Goal: Task Accomplishment & Management: Use online tool/utility

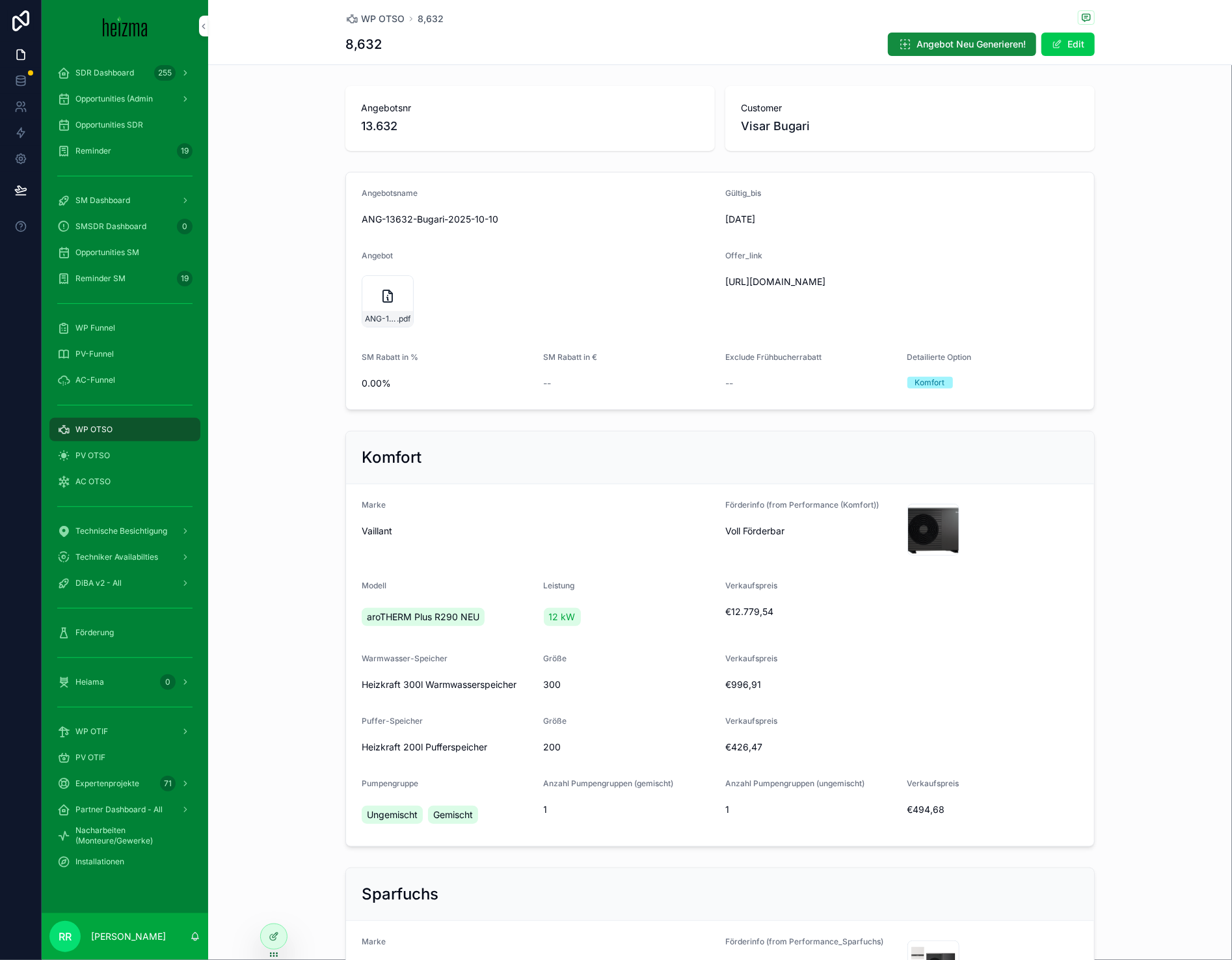
click at [114, 674] on div "Heiama 0" at bounding box center [125, 682] width 135 height 21
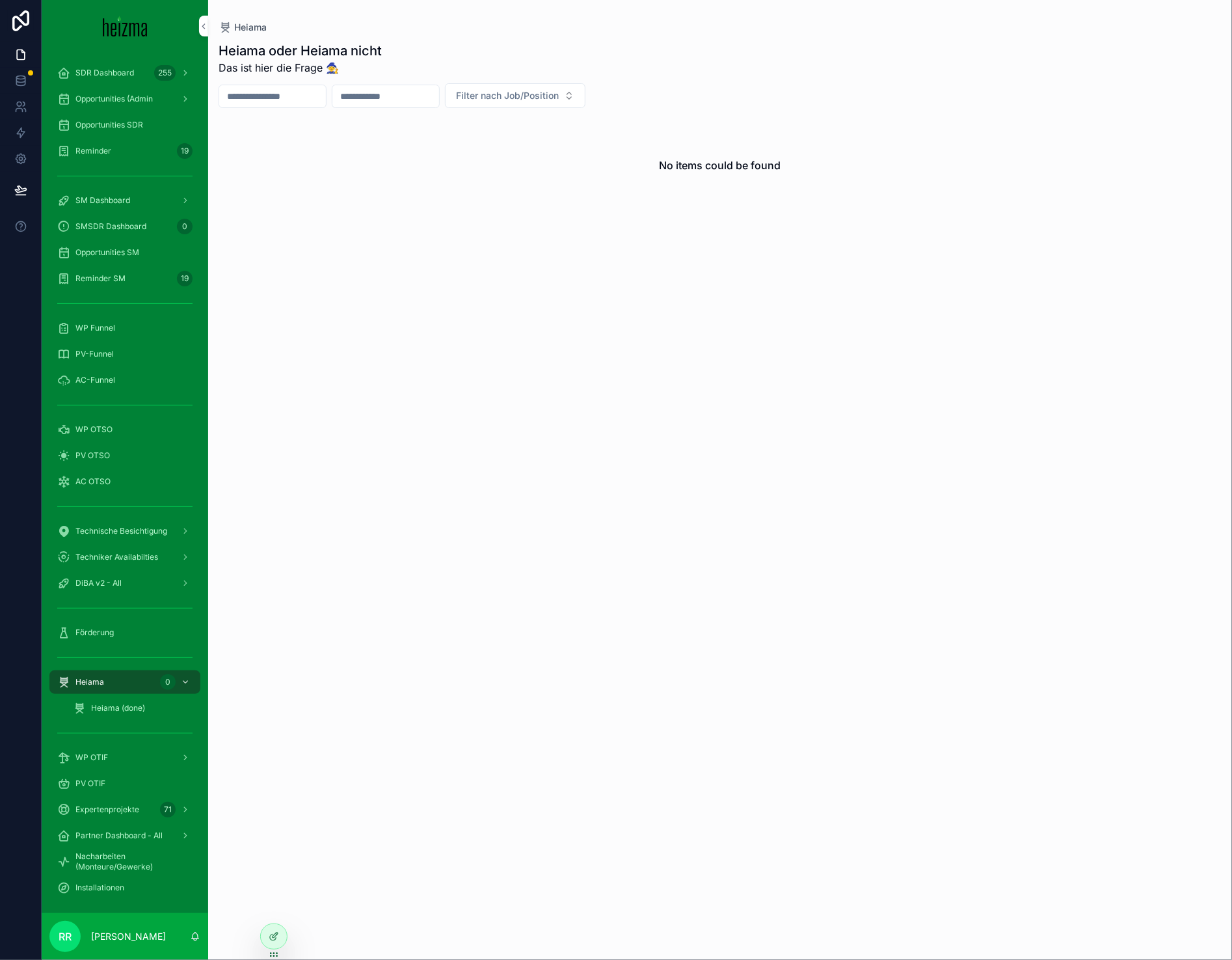
click at [122, 259] on div "Opportunities SM" at bounding box center [125, 252] width 135 height 21
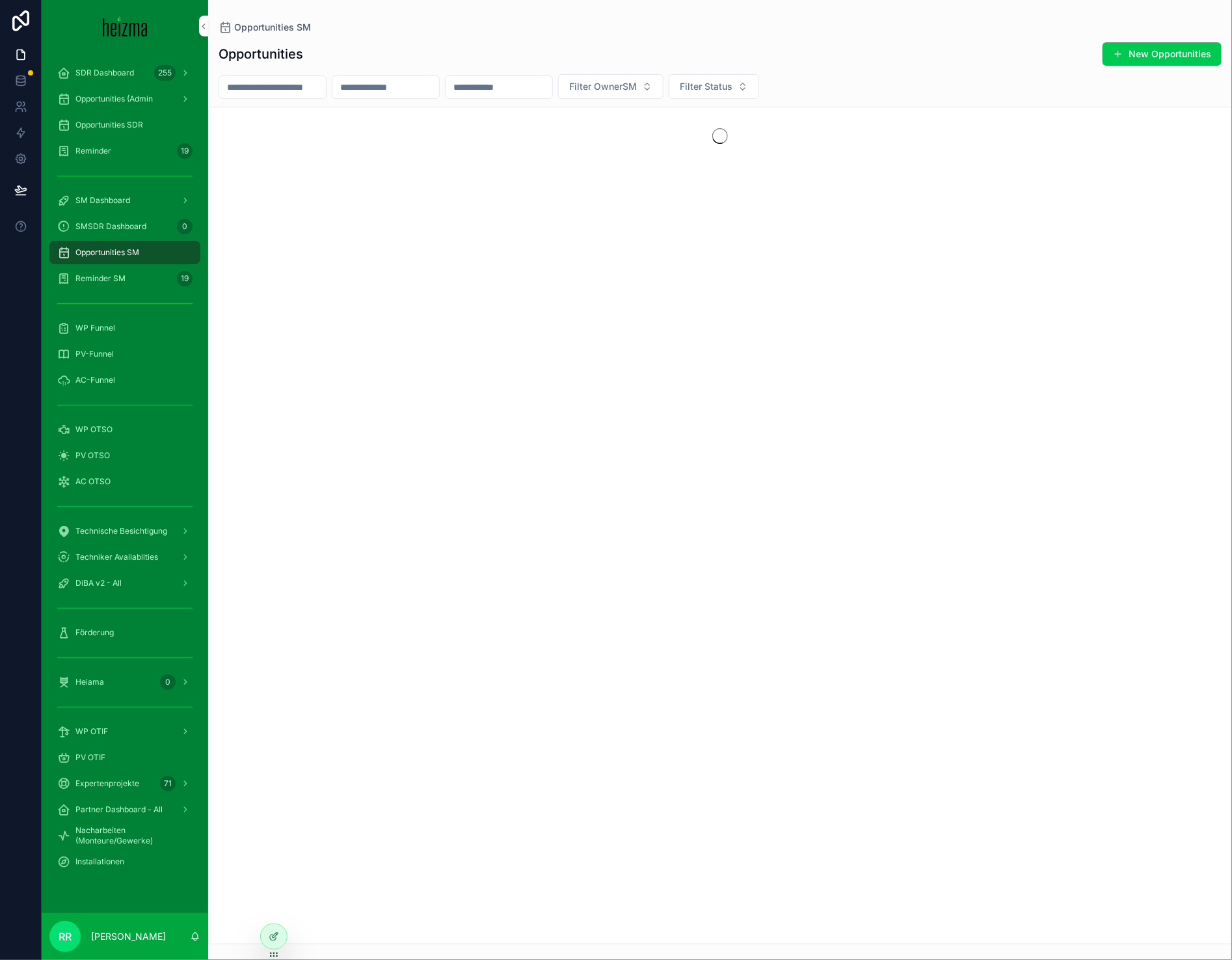
click at [290, 94] on input "scrollable content" at bounding box center [272, 87] width 107 height 18
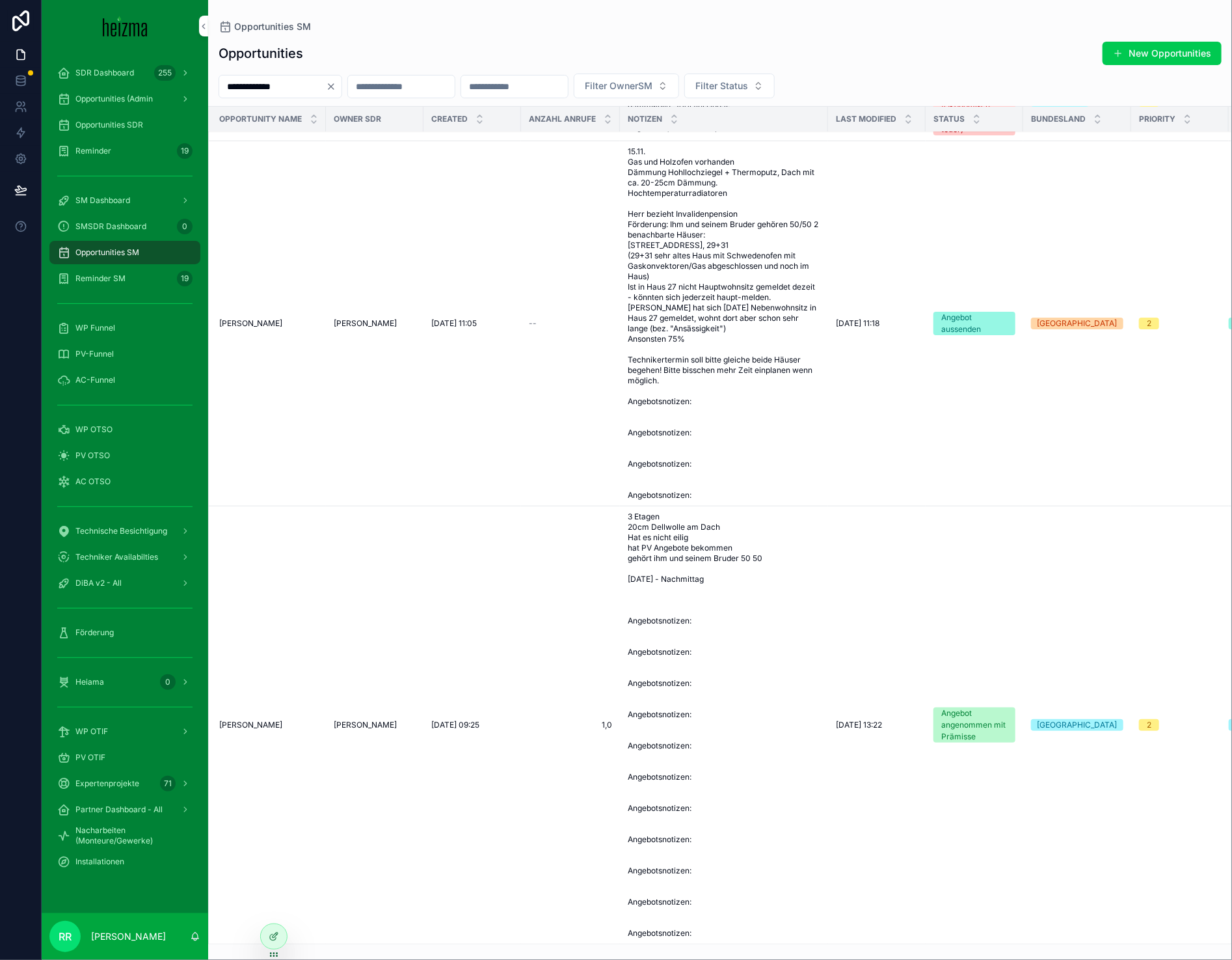
scroll to position [58, 0]
type input "**********"
click at [249, 318] on span "[PERSON_NAME]" at bounding box center [255, 324] width 63 height 11
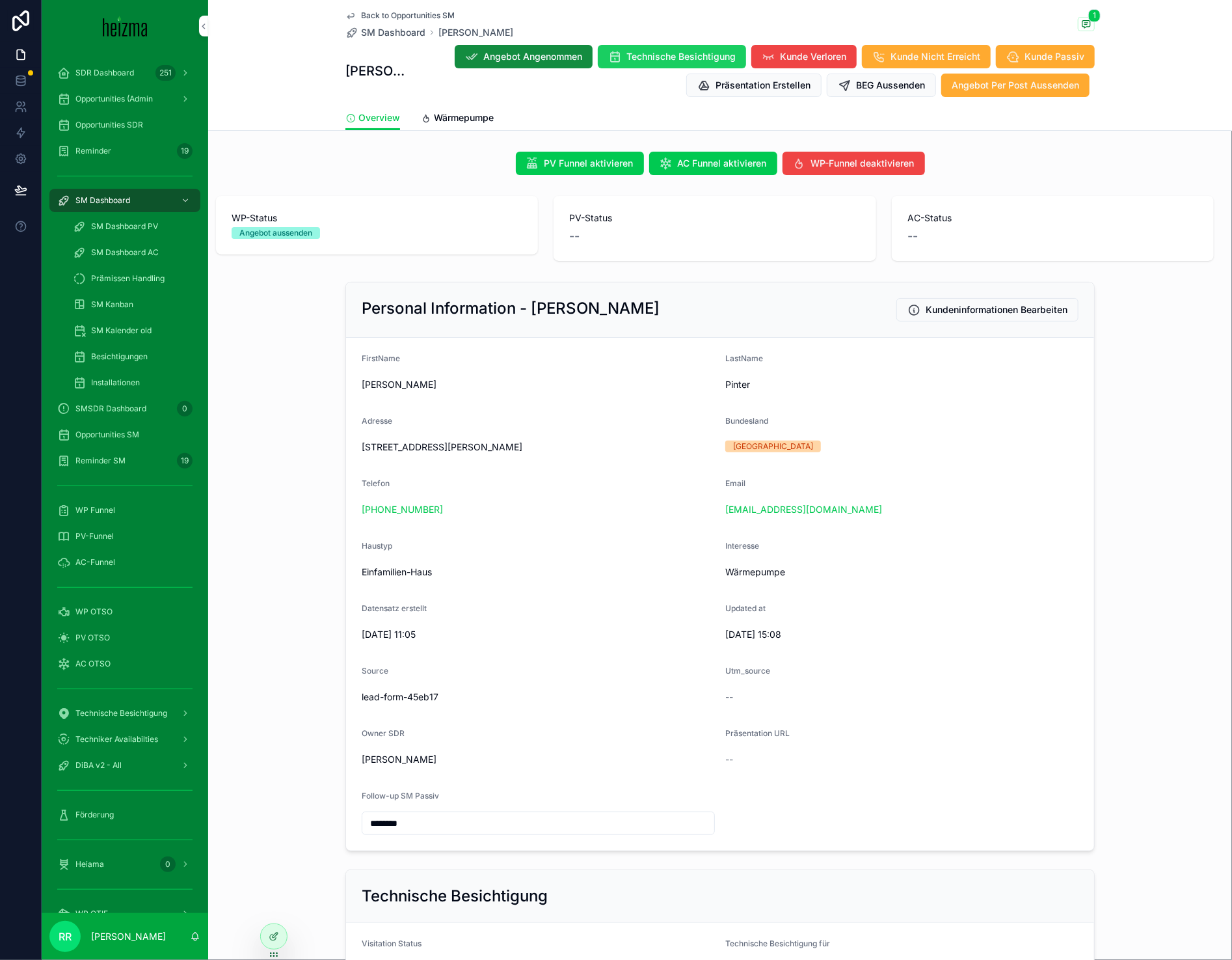
click at [656, 60] on span "Technische Besichtigung" at bounding box center [681, 56] width 110 height 13
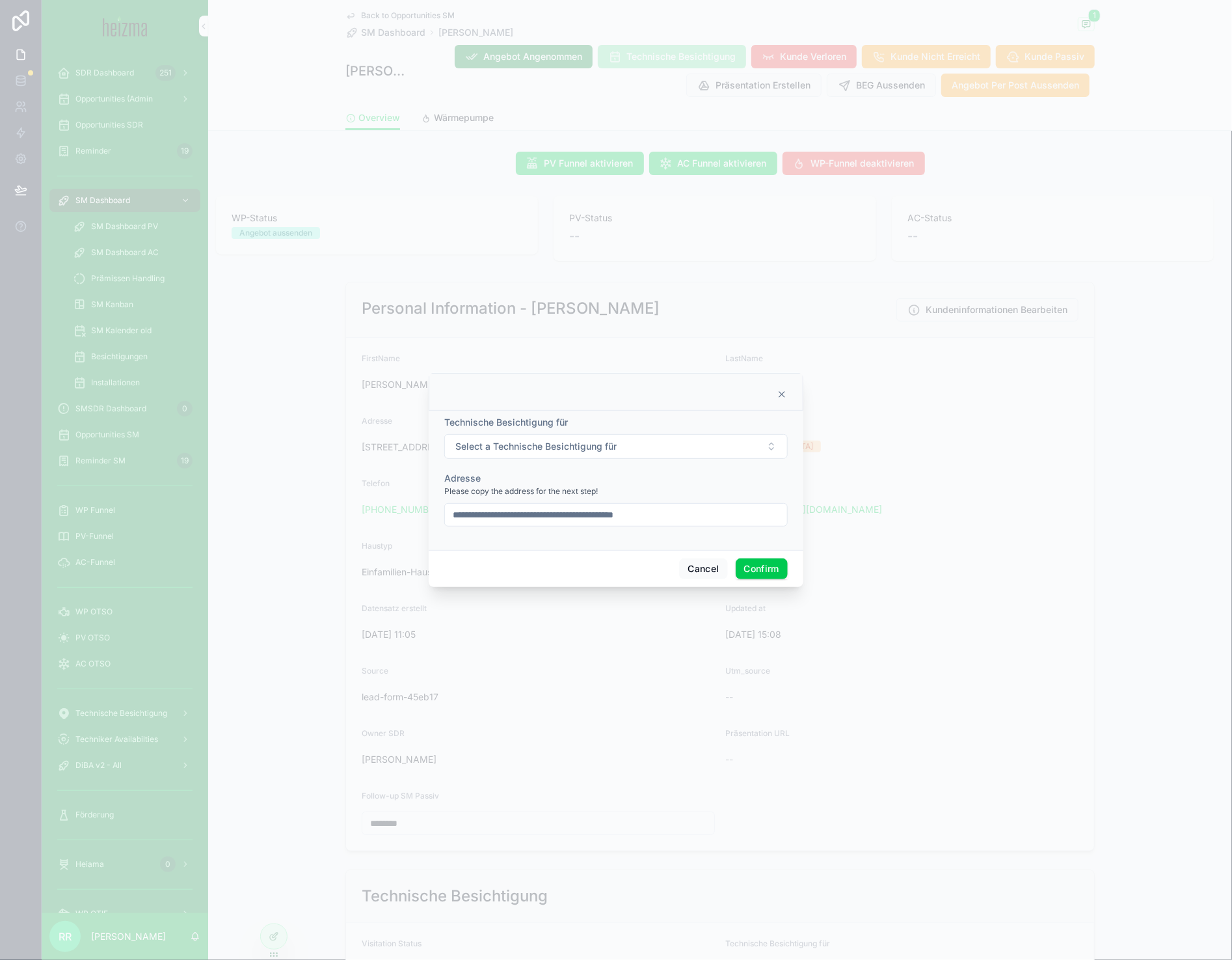
click at [665, 432] on div "Technische Besichtigung für Select a Technische Besichtigung für" at bounding box center [616, 437] width 344 height 43
click at [664, 443] on button "Select a Technische Besichtigung für" at bounding box center [616, 446] width 344 height 25
click at [656, 486] on div "WP PV AC" at bounding box center [616, 506] width 186 height 88
click at [656, 489] on div "WP" at bounding box center [616, 499] width 181 height 20
click at [754, 487] on div "Please copy the address for the next step!" at bounding box center [616, 491] width 344 height 13
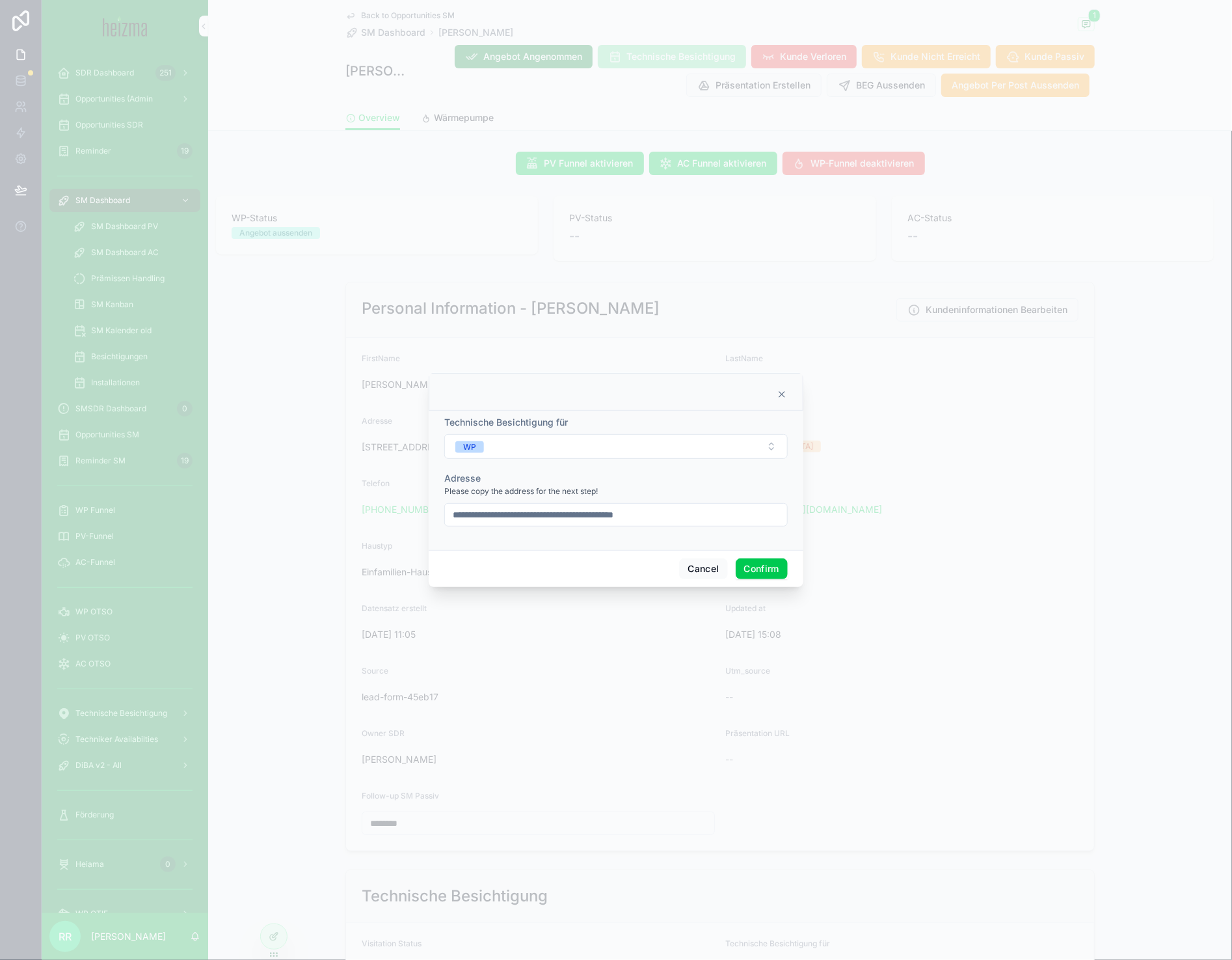
click at [776, 571] on button "Confirm" at bounding box center [762, 569] width 52 height 21
click at [618, 523] on div "**********" at bounding box center [616, 513] width 344 height 23
click at [619, 516] on input "**********" at bounding box center [616, 513] width 342 height 18
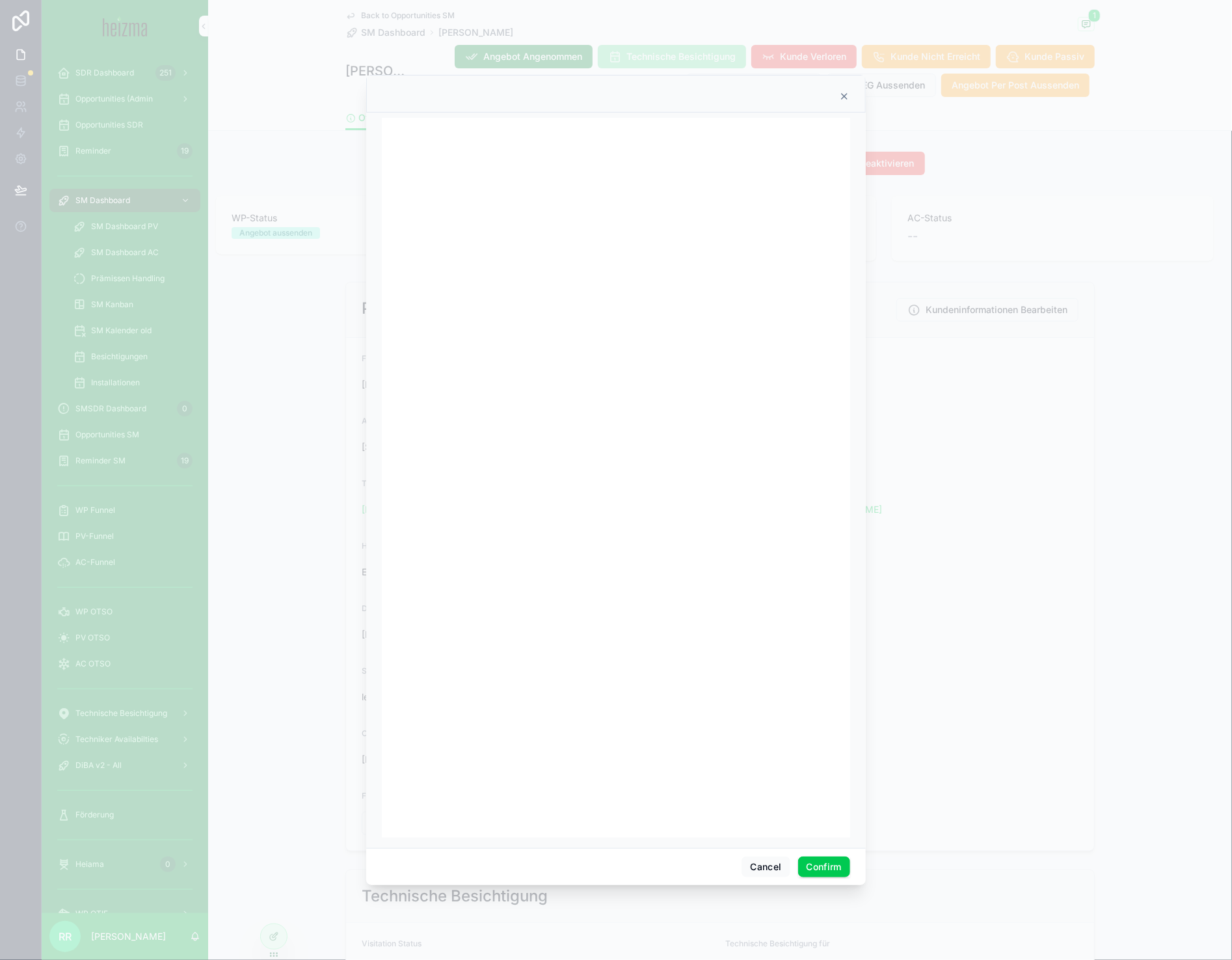
click at [848, 99] on icon at bounding box center [844, 97] width 11 height 11
